Goal: Information Seeking & Learning: Learn about a topic

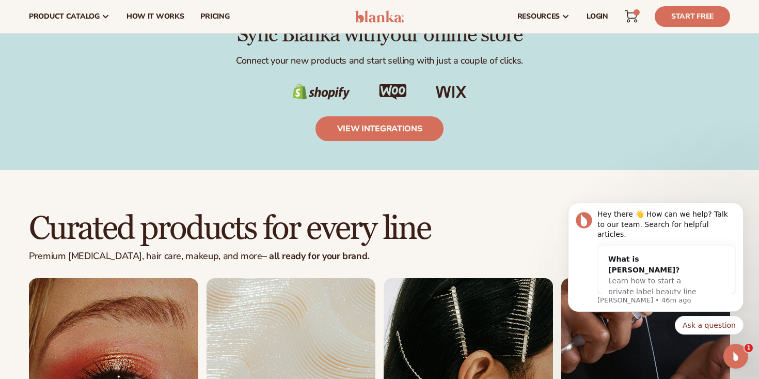
scroll to position [1398, 0]
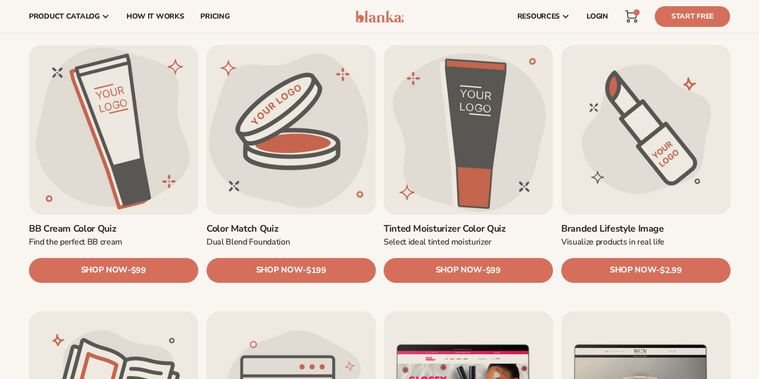
scroll to position [846, 0]
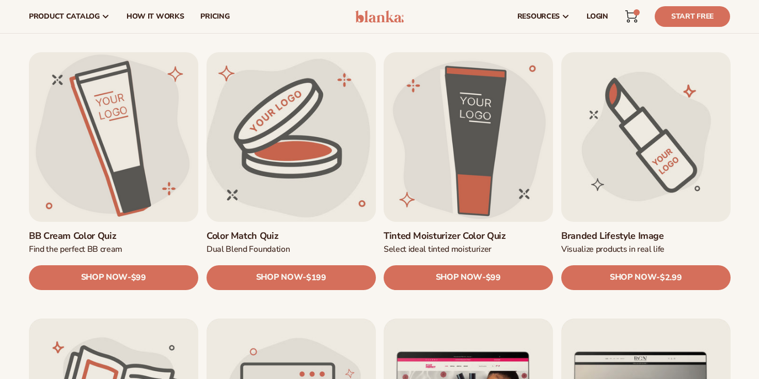
click at [300, 229] on link "Color Match Quiz" at bounding box center [291, 235] width 169 height 12
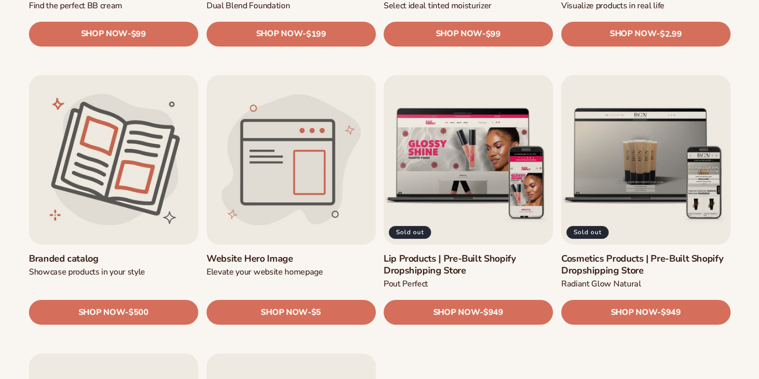
scroll to position [1105, 0]
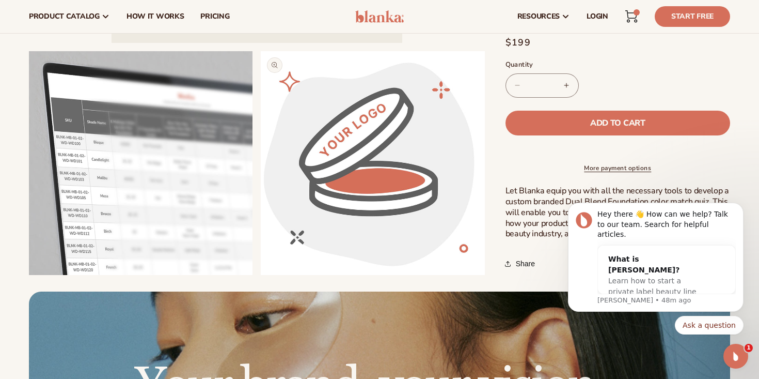
scroll to position [318, 0]
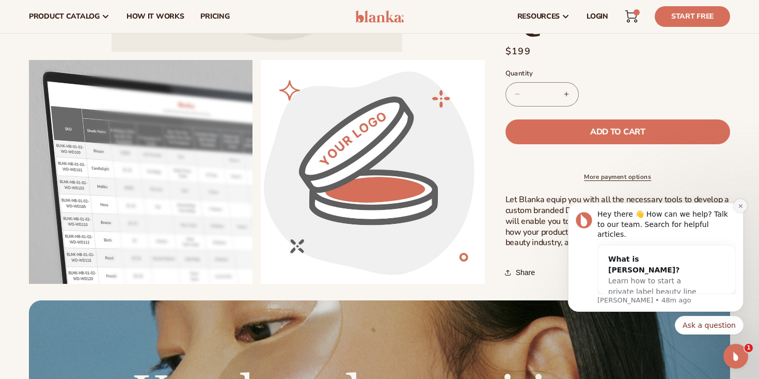
click at [744, 212] on button "Dismiss notification" at bounding box center [740, 205] width 13 height 13
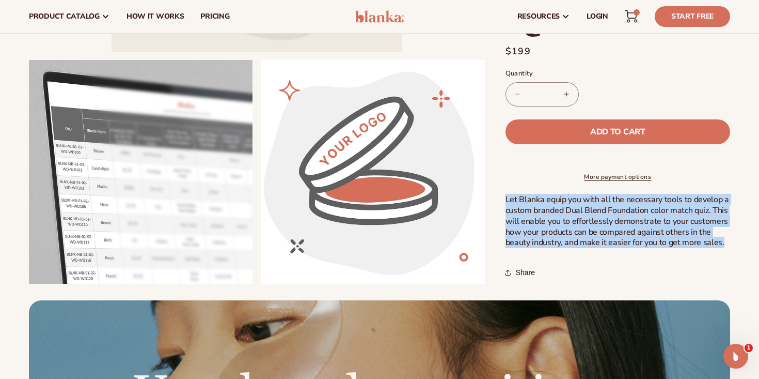
drag, startPoint x: 724, startPoint y: 243, endPoint x: 507, endPoint y: 194, distance: 222.5
click at [507, 194] on p "Let Blanka equip you with all the necessary tools to develop a custom branded D…" at bounding box center [618, 221] width 225 height 54
copy span "Let Blanka equip you with all the necessary tools to develop a custom branded D…"
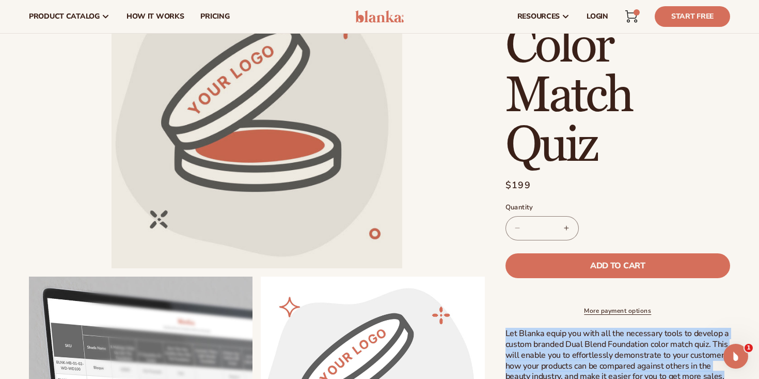
scroll to position [101, 0]
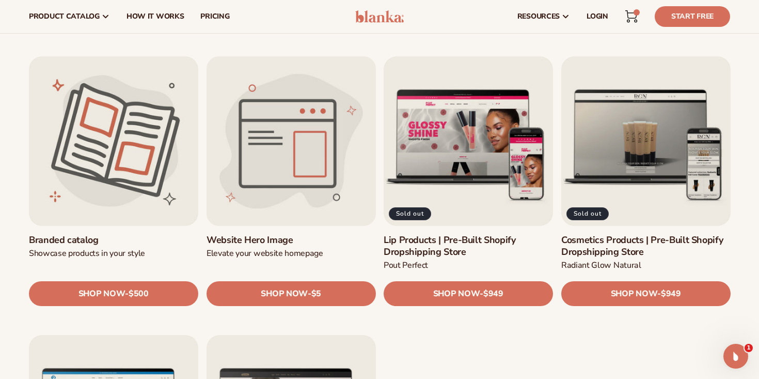
scroll to position [1100, 0]
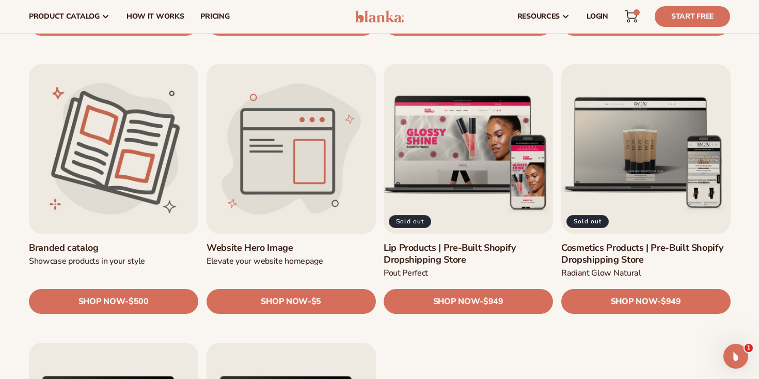
click at [457, 242] on link "Lip Products | Pre-Built Shopify Dropshipping Store" at bounding box center [468, 254] width 169 height 24
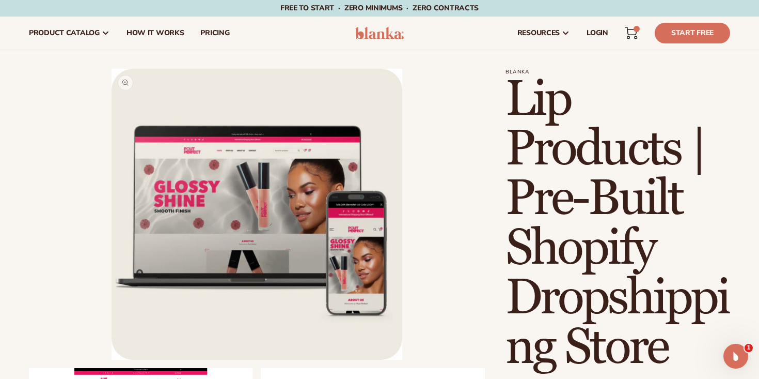
click at [112, 360] on button "Open media 1 in modal" at bounding box center [112, 360] width 0 height 0
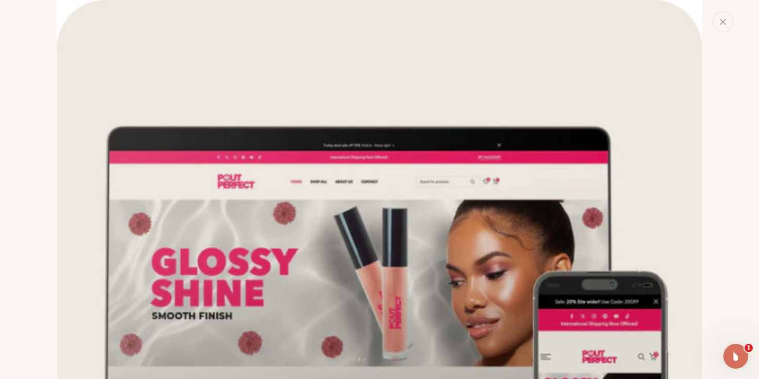
click at [329, 221] on img "Media gallery" at bounding box center [380, 323] width 646 height 646
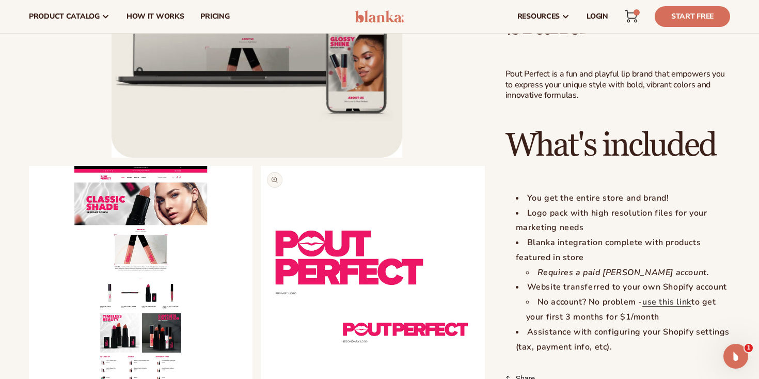
scroll to position [945, 0]
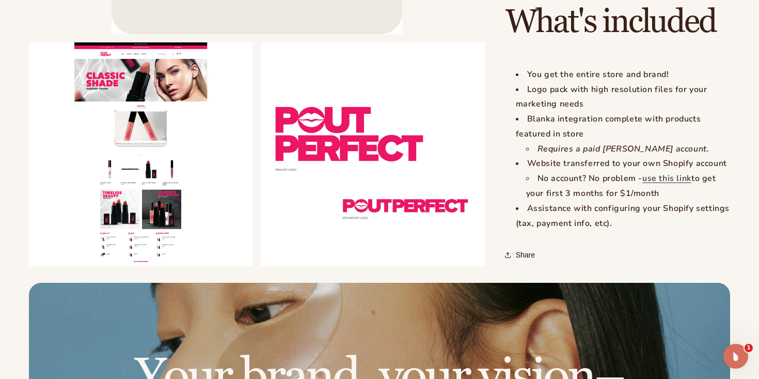
scroll to position [1074, 0]
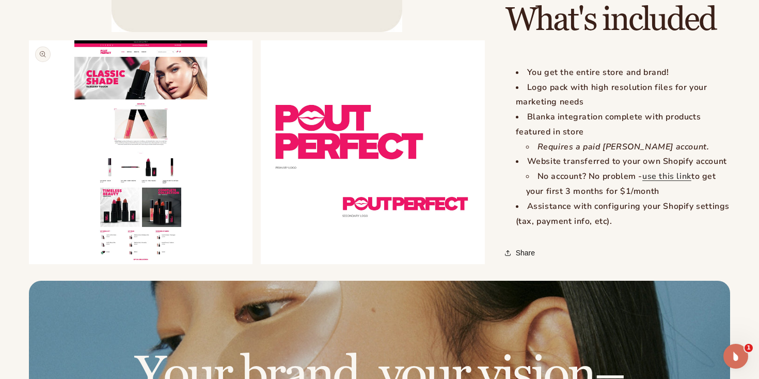
click at [29, 264] on button "Open media 2 in modal" at bounding box center [29, 264] width 0 height 0
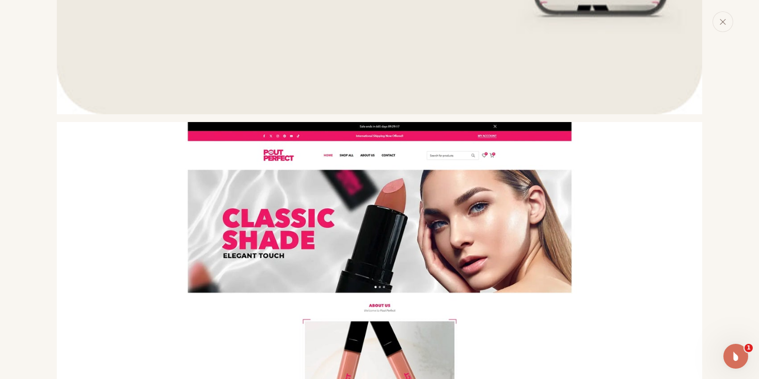
scroll to position [538, 0]
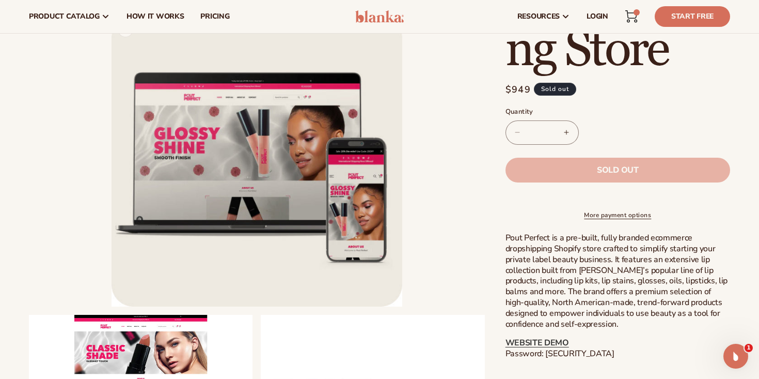
scroll to position [211, 0]
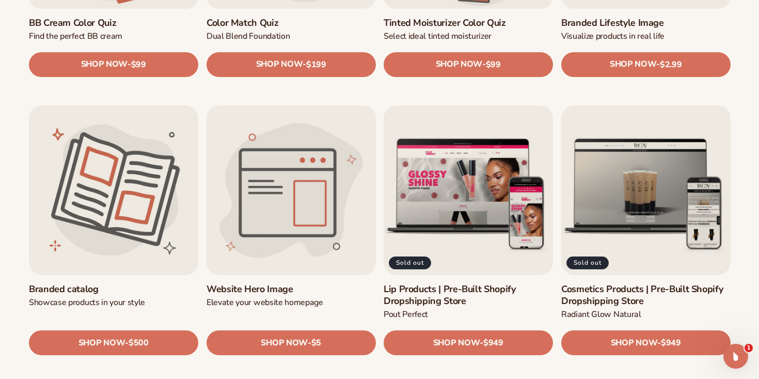
scroll to position [1062, 0]
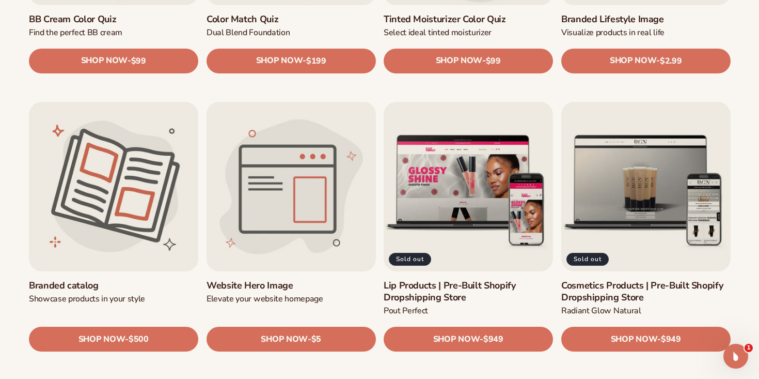
click at [282, 279] on link "Website Hero Image" at bounding box center [291, 285] width 169 height 12
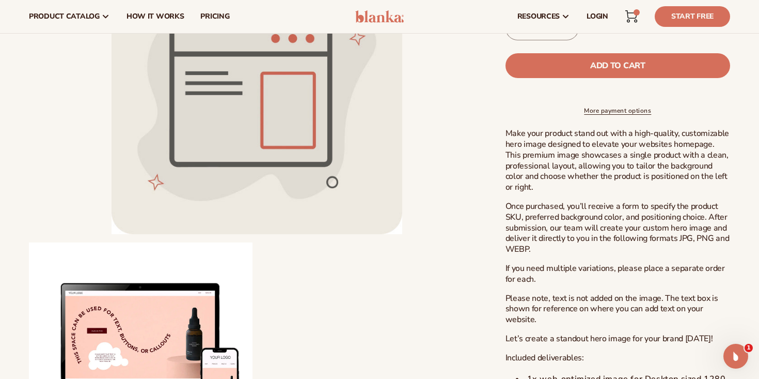
scroll to position [249, 0]
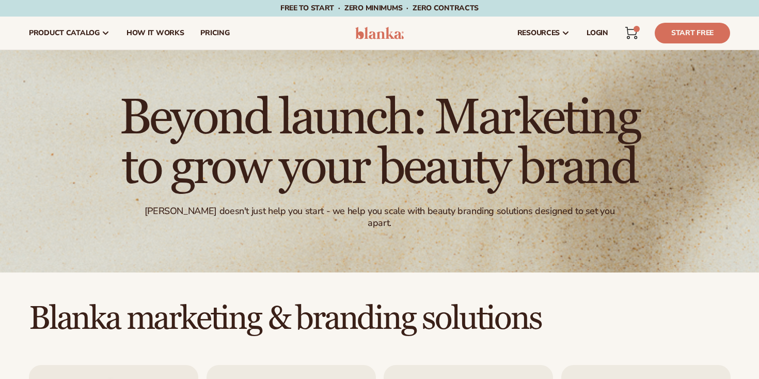
scroll to position [1062, 0]
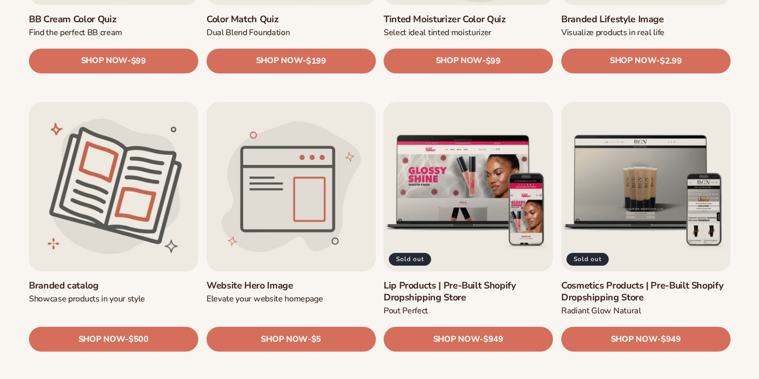
click at [144, 279] on link "Branded catalog" at bounding box center [113, 285] width 169 height 12
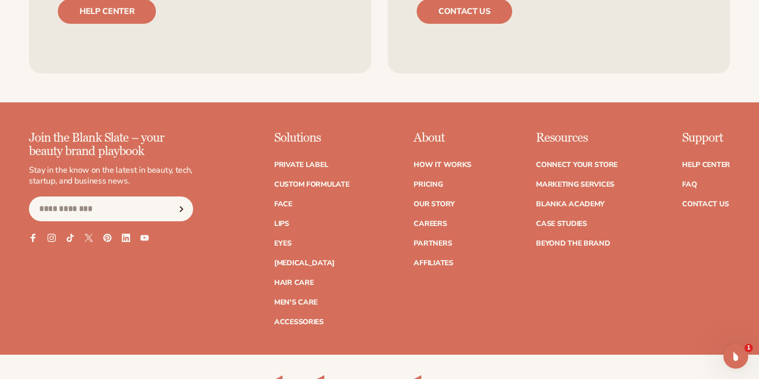
scroll to position [1072, 0]
